Goal: Information Seeking & Learning: Learn about a topic

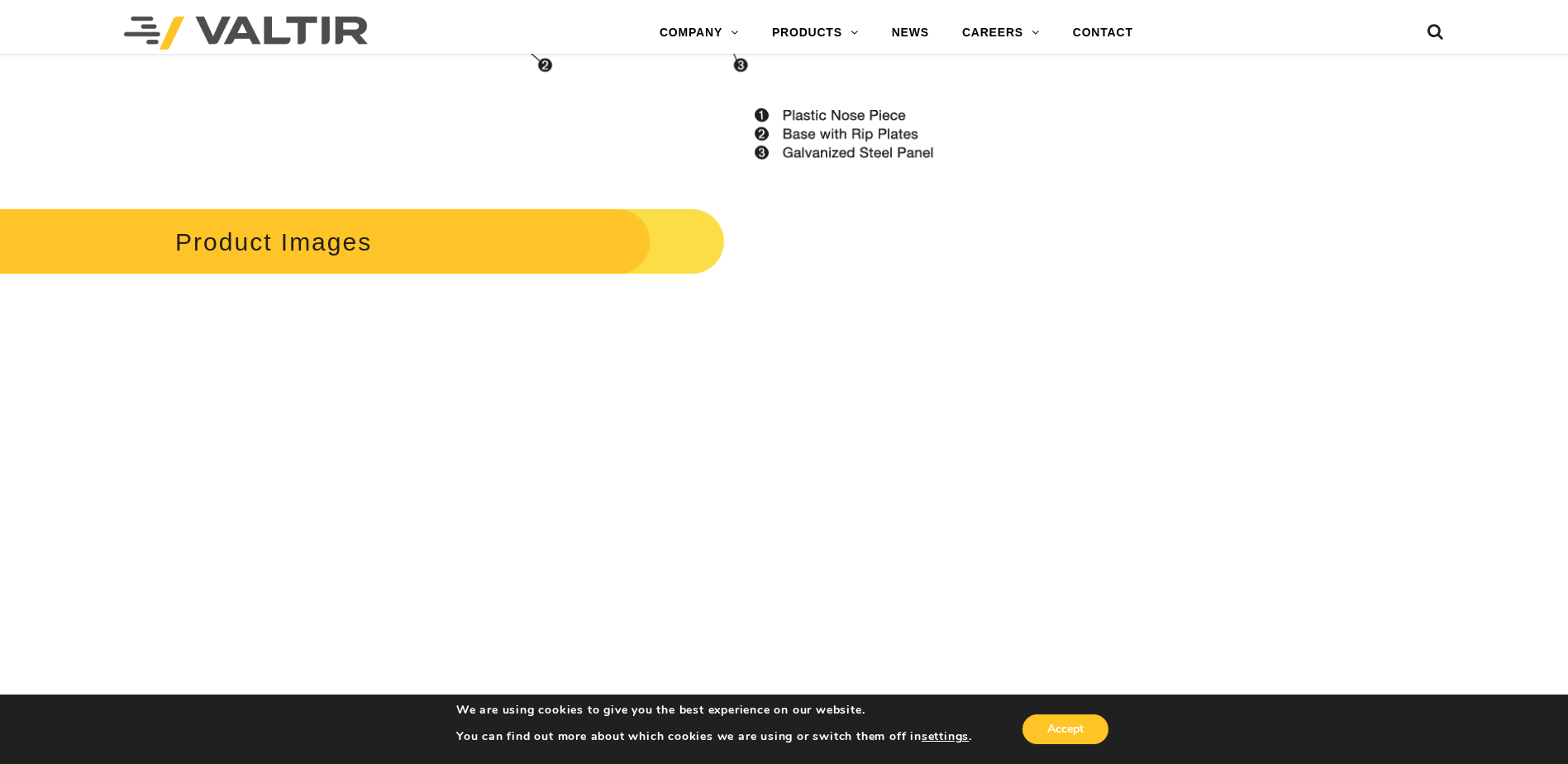
scroll to position [1458, 0]
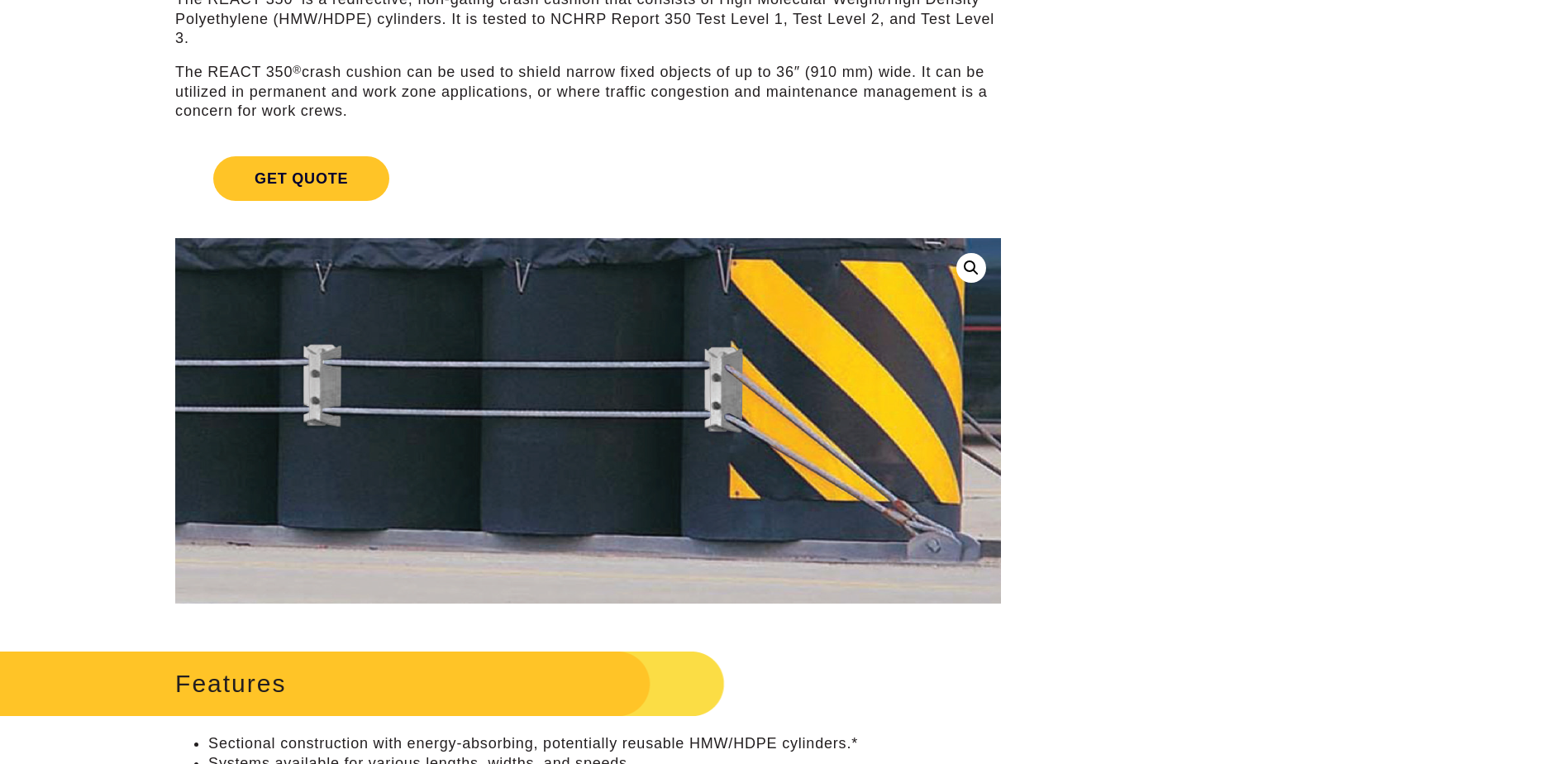
scroll to position [220, 0]
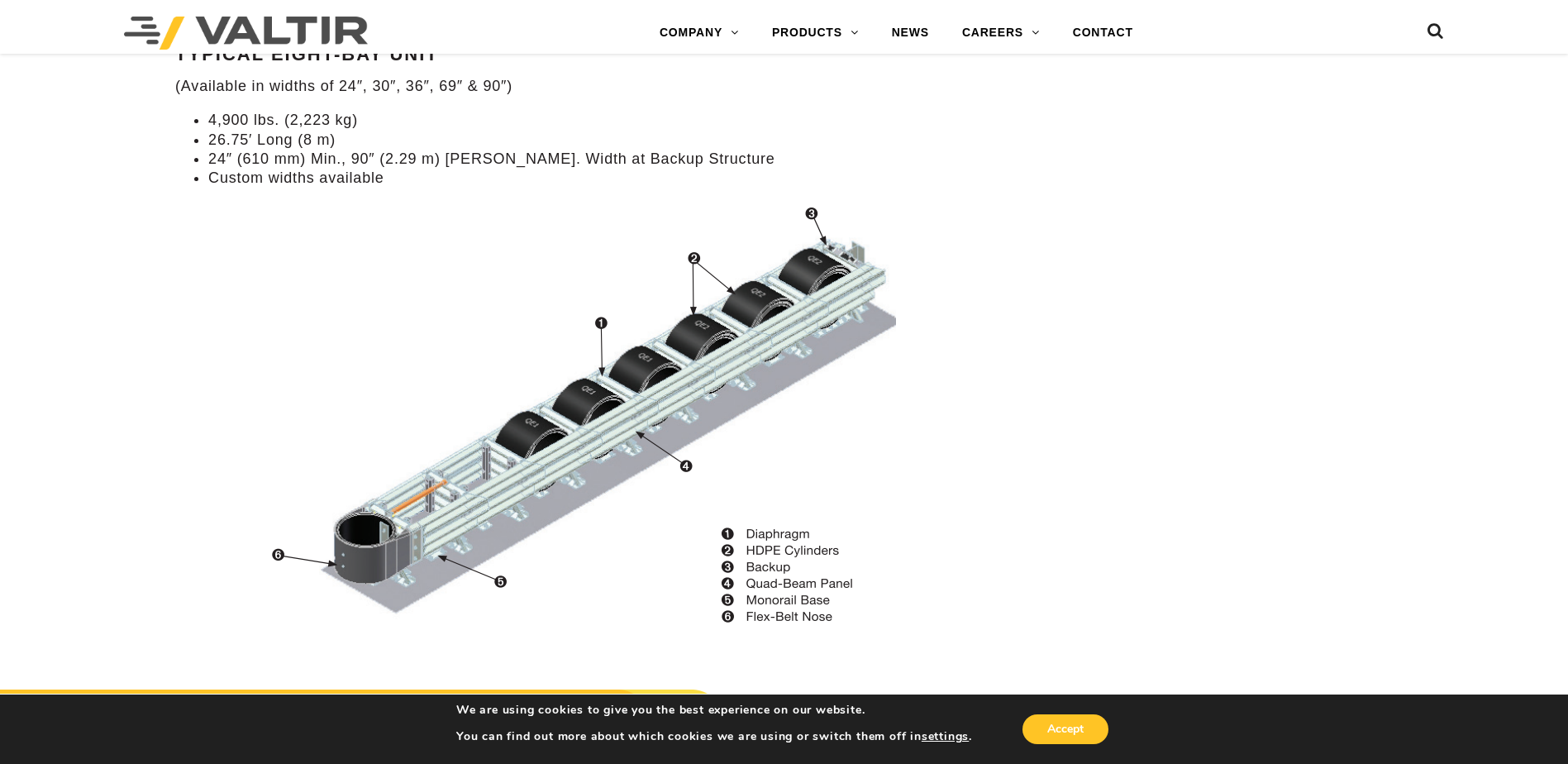
scroll to position [1762, 0]
